Goal: Contribute content: Add original content to the website for others to see

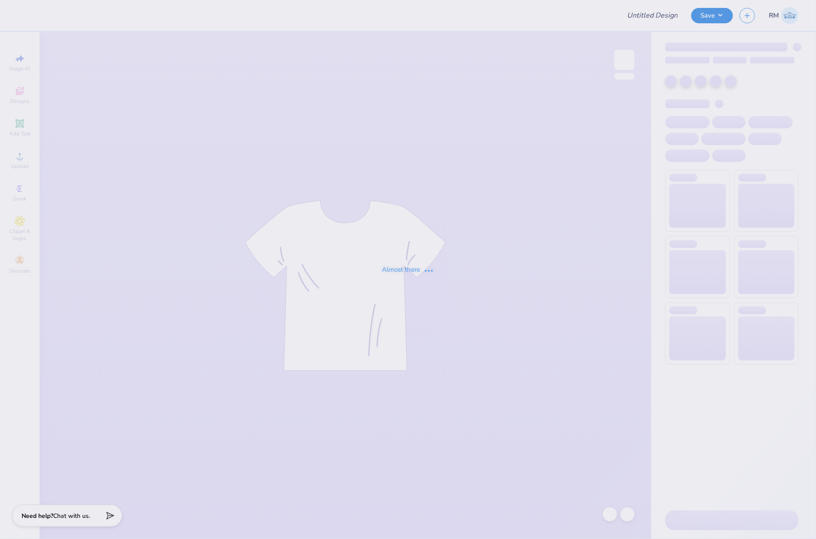
type input "Merch"
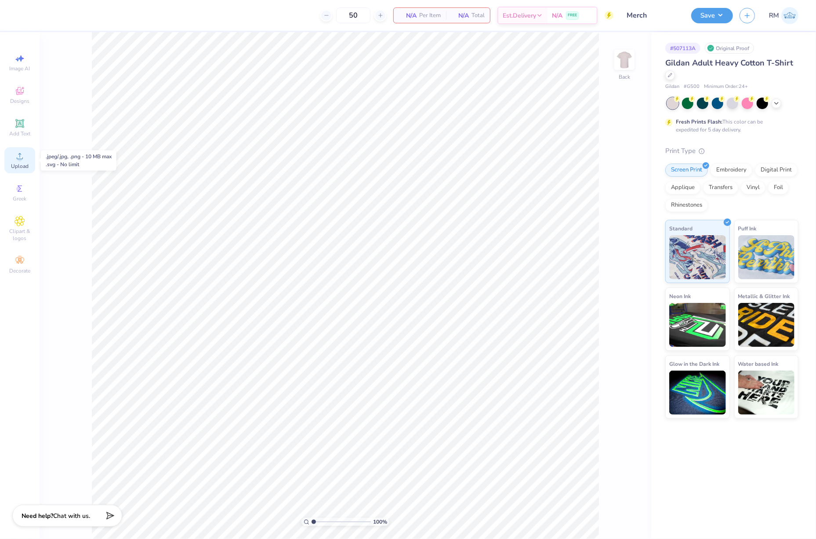
click at [33, 154] on div "Upload" at bounding box center [19, 160] width 31 height 26
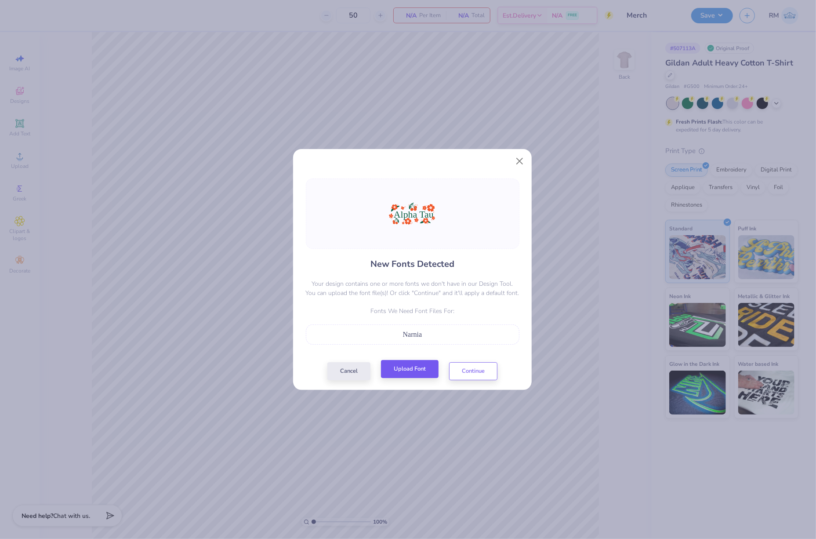
click at [417, 379] on div "Cancel Upload Font Continue" at bounding box center [412, 371] width 170 height 18
click at [423, 369] on button "Upload Font" at bounding box center [410, 369] width 58 height 18
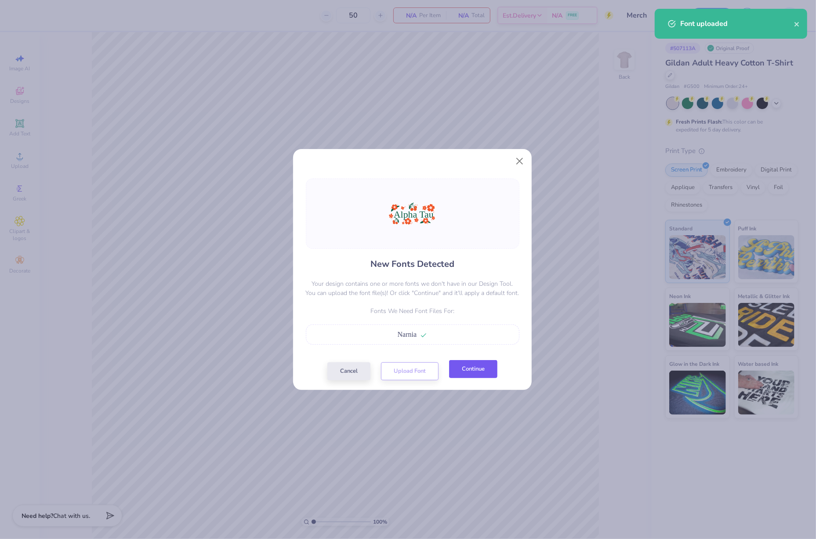
click at [474, 369] on button "Continue" at bounding box center [473, 369] width 48 height 18
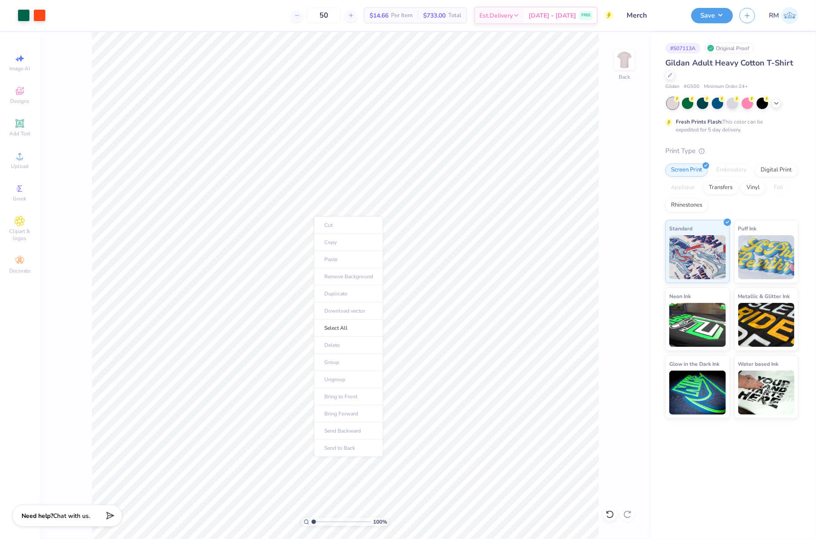
click at [355, 456] on ul "Cut Copy Paste Remove Background Duplicate Download vector Select All Delete Gr…" at bounding box center [348, 336] width 69 height 240
click at [357, 452] on ul "Cut Copy Paste Remove Background Duplicate Download vector Select All Delete Gr…" at bounding box center [348, 336] width 69 height 240
click at [357, 450] on ul "Cut Copy Paste Remove Background Duplicate Download vector Select All Delete Gr…" at bounding box center [348, 336] width 69 height 240
click at [398, 526] on ul "Cut Copy Paste Remove Background Duplicate Download vector Select All Delete Gr…" at bounding box center [387, 414] width 69 height 240
click at [344, 525] on li "Send to Back" at bounding box center [349, 525] width 69 height 17
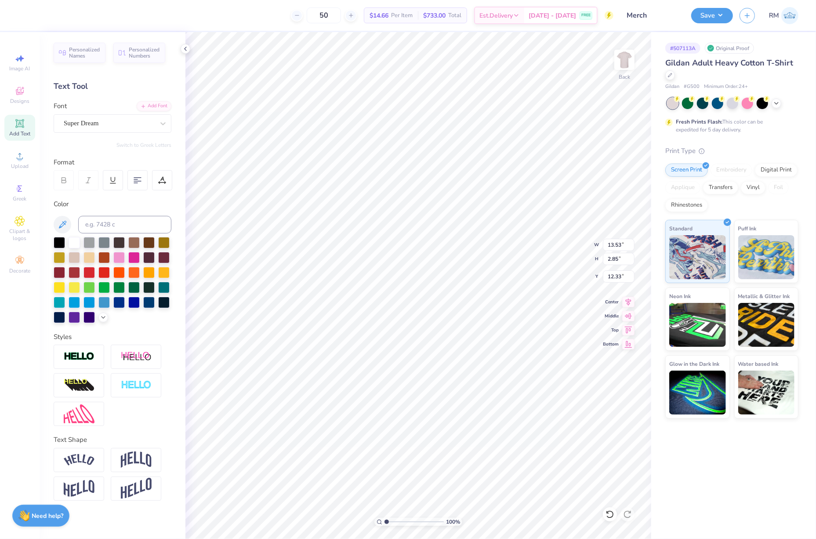
click at [127, 134] on div "Personalized Names Personalized Numbers Text Tool Add Font Font Super Dream Swi…" at bounding box center [113, 285] width 146 height 507
click at [130, 130] on div "Super Dream" at bounding box center [109, 123] width 92 height 14
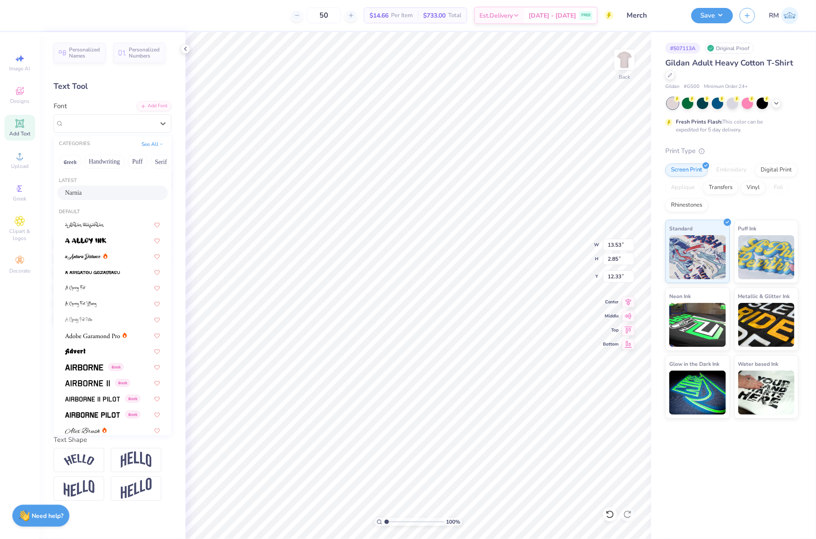
click at [111, 192] on div "Narnia" at bounding box center [112, 192] width 95 height 9
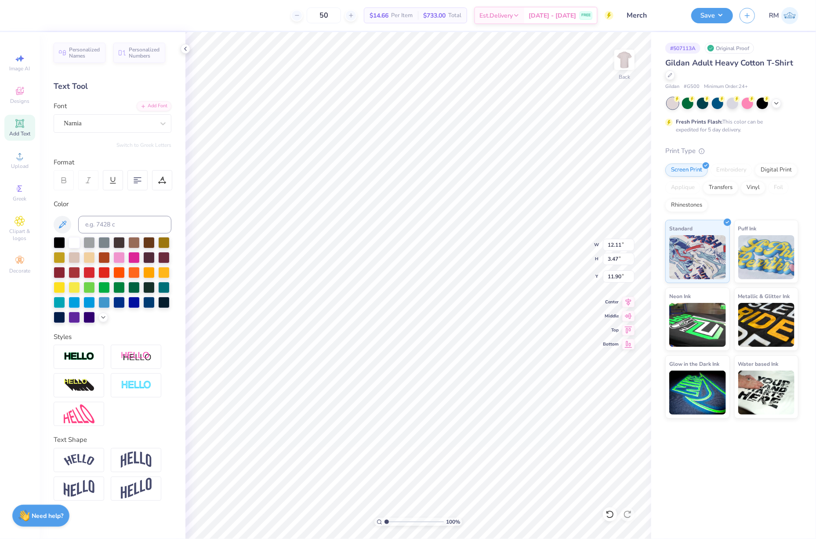
type input "12.11"
type input "3.47"
type input "11.90"
click at [626, 304] on icon at bounding box center [628, 300] width 12 height 11
click at [615, 241] on input "14.74" at bounding box center [619, 245] width 32 height 12
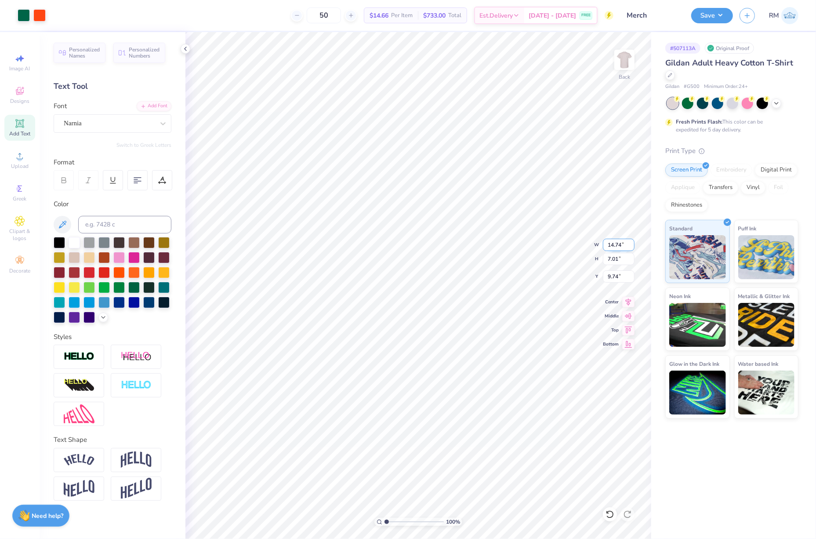
click at [615, 241] on input "14.74" at bounding box center [619, 245] width 32 height 12
click at [613, 273] on input "9.74" at bounding box center [619, 276] width 32 height 12
type input "12.00"
type input "5.71"
click at [613, 273] on input "10.40" at bounding box center [619, 276] width 32 height 12
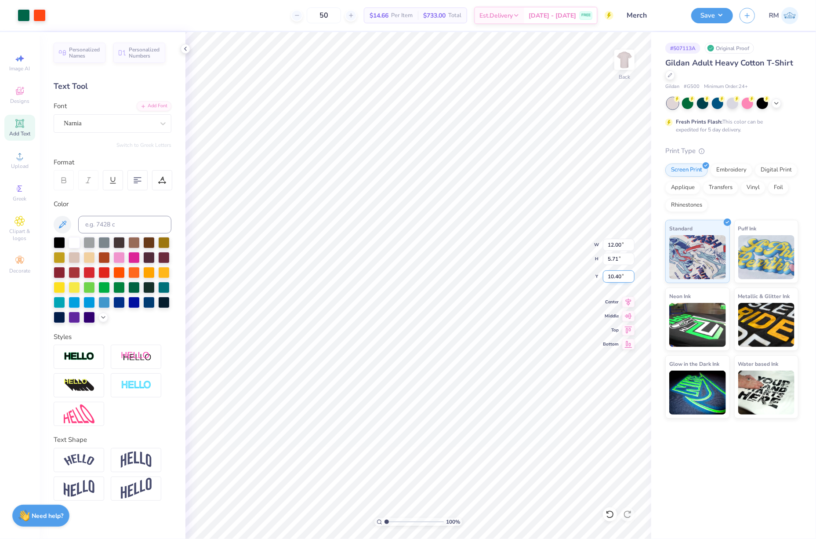
click at [613, 273] on input "10.40" at bounding box center [619, 276] width 32 height 12
type input "3.00"
click at [39, 15] on div at bounding box center [39, 14] width 12 height 12
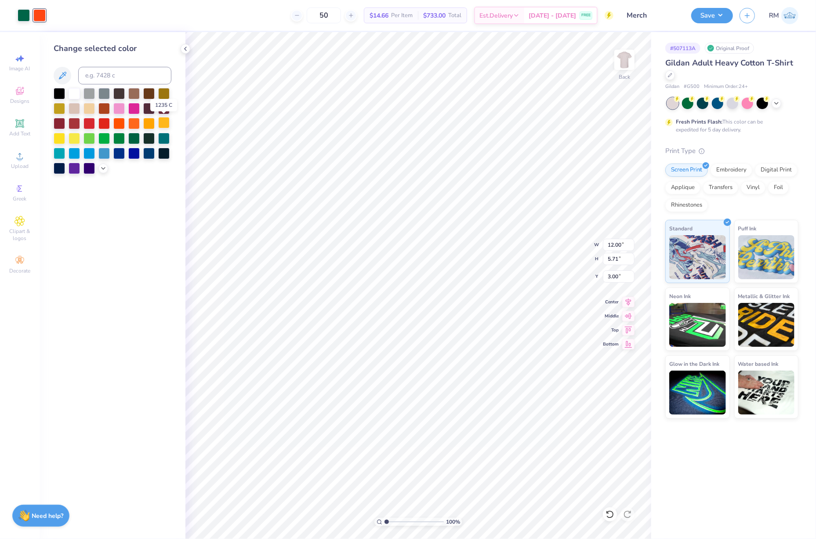
click at [165, 125] on div at bounding box center [163, 122] width 11 height 11
click at [118, 109] on div at bounding box center [118, 107] width 11 height 11
click at [136, 123] on div at bounding box center [133, 122] width 11 height 11
click at [102, 169] on icon at bounding box center [103, 167] width 7 height 7
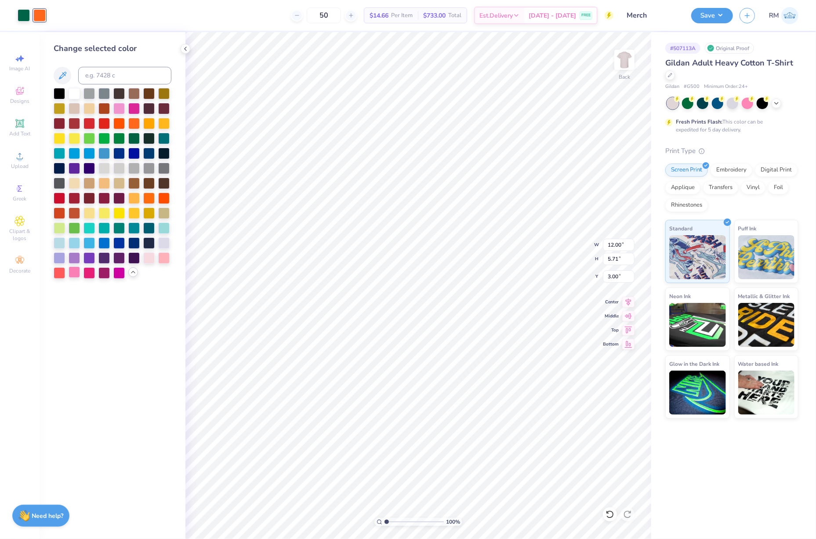
click at [74, 276] on div at bounding box center [74, 271] width 11 height 11
click at [90, 274] on div at bounding box center [88, 271] width 11 height 11
click at [162, 257] on div at bounding box center [163, 256] width 11 height 11
click at [58, 275] on div at bounding box center [59, 271] width 11 height 11
click at [22, 19] on div at bounding box center [24, 14] width 12 height 12
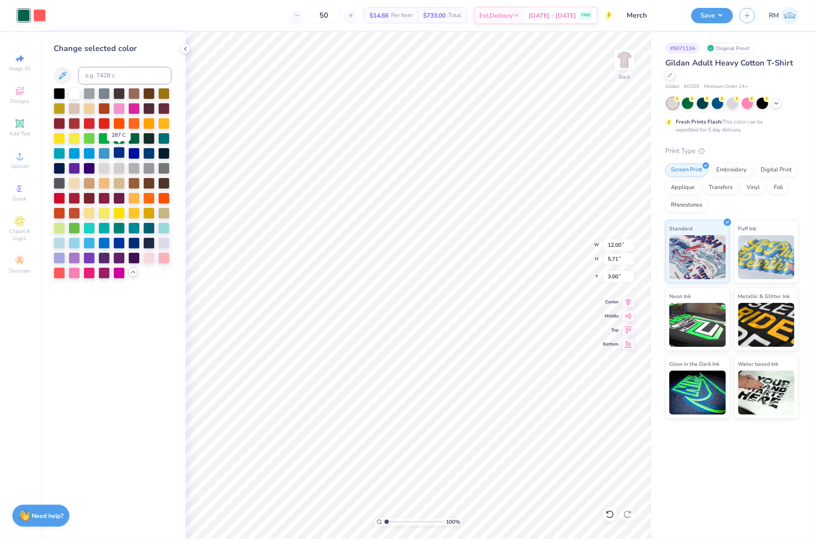
click at [118, 150] on div at bounding box center [118, 152] width 11 height 11
click at [165, 140] on div at bounding box center [163, 137] width 11 height 11
click at [134, 137] on div at bounding box center [133, 137] width 11 height 11
click at [166, 139] on div at bounding box center [163, 137] width 11 height 11
click at [148, 227] on div at bounding box center [148, 226] width 11 height 11
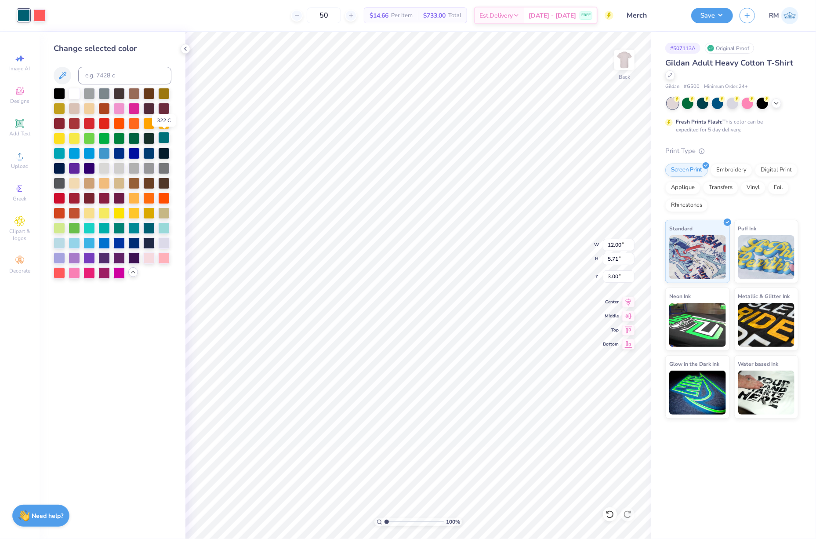
click at [164, 138] on div at bounding box center [163, 137] width 11 height 11
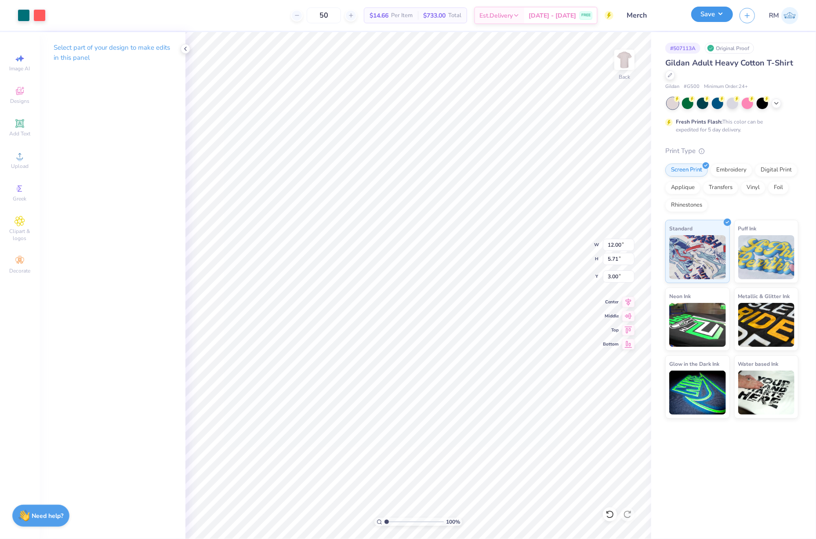
click at [715, 13] on button "Save" at bounding box center [712, 14] width 42 height 15
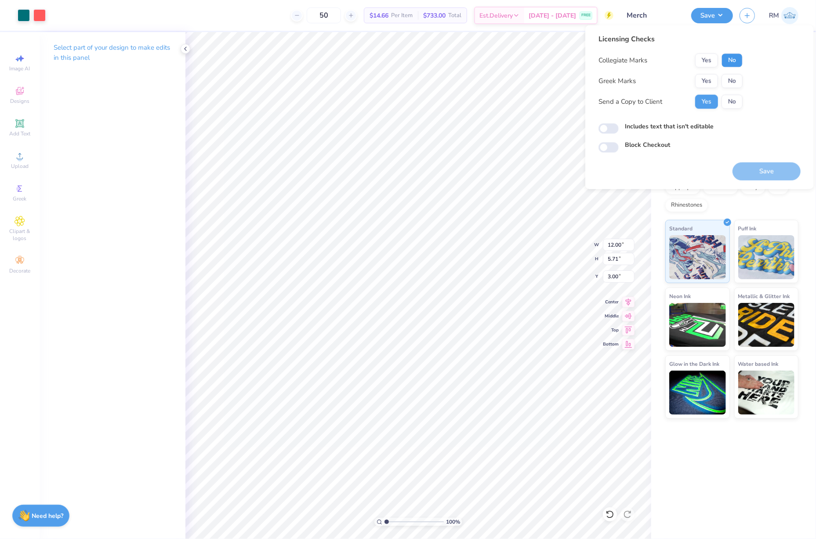
click at [730, 57] on button "No" at bounding box center [731, 60] width 21 height 14
click at [702, 80] on button "Yes" at bounding box center [706, 81] width 23 height 14
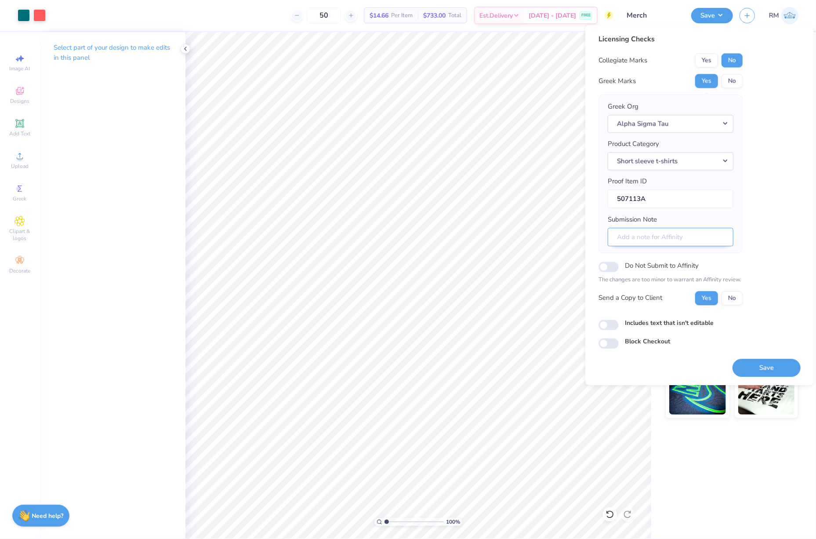
click at [684, 236] on input "Submission Note" at bounding box center [671, 237] width 126 height 19
type input "PR"
click at [761, 366] on button "Save" at bounding box center [766, 367] width 68 height 18
